Goal: Find specific page/section: Find specific page/section

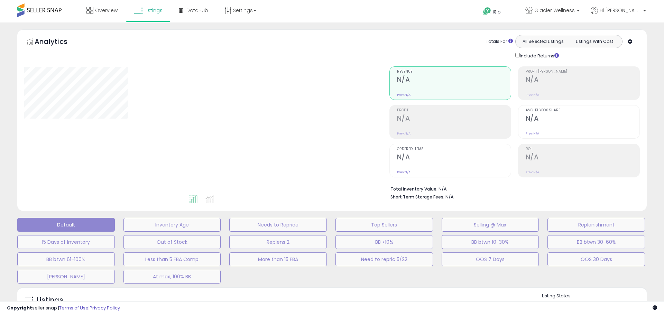
type input "**********"
select select "**"
type input "**********"
select select "**"
